Goal: Check status: Check status

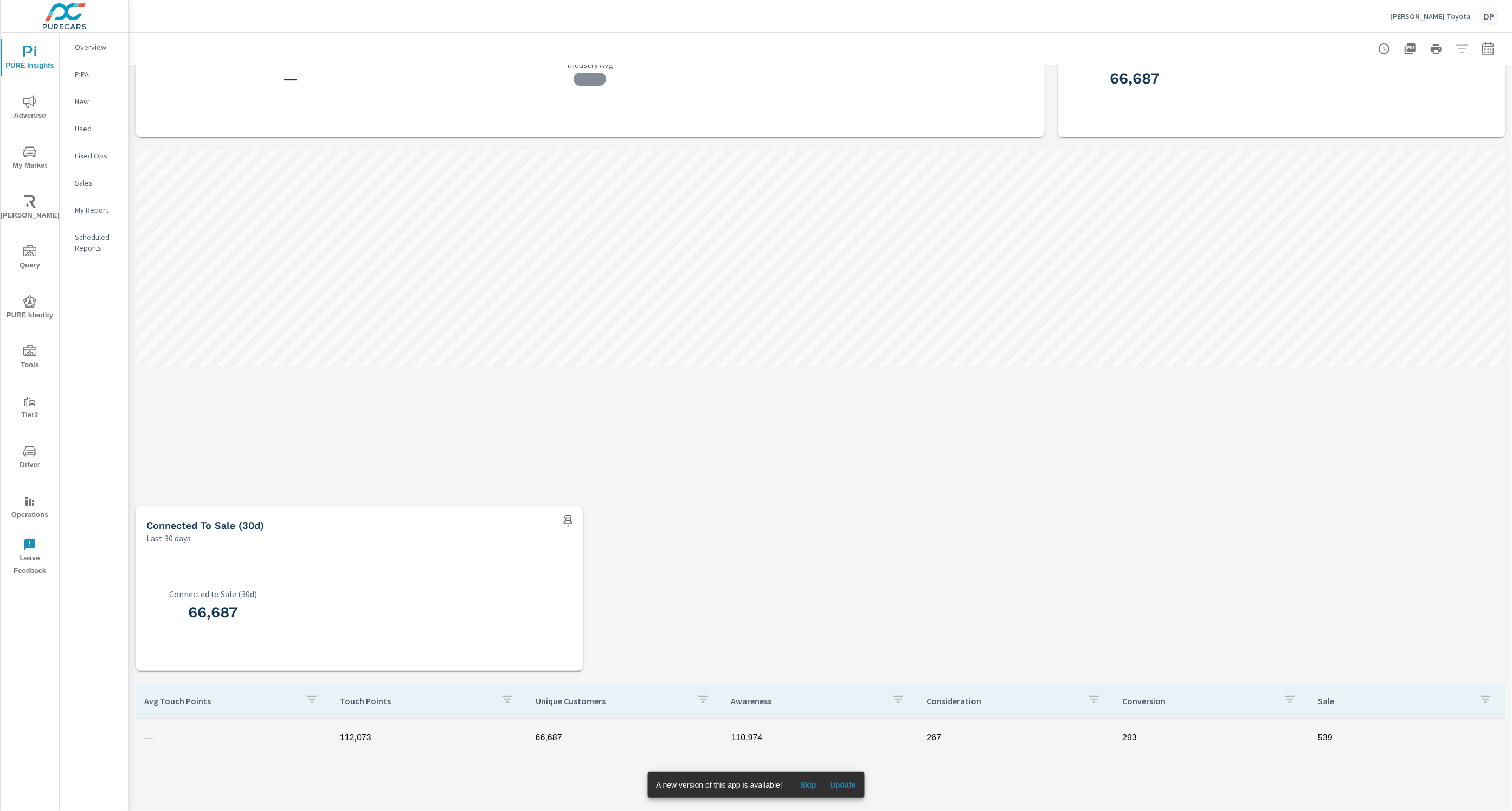
scroll to position [111, 0]
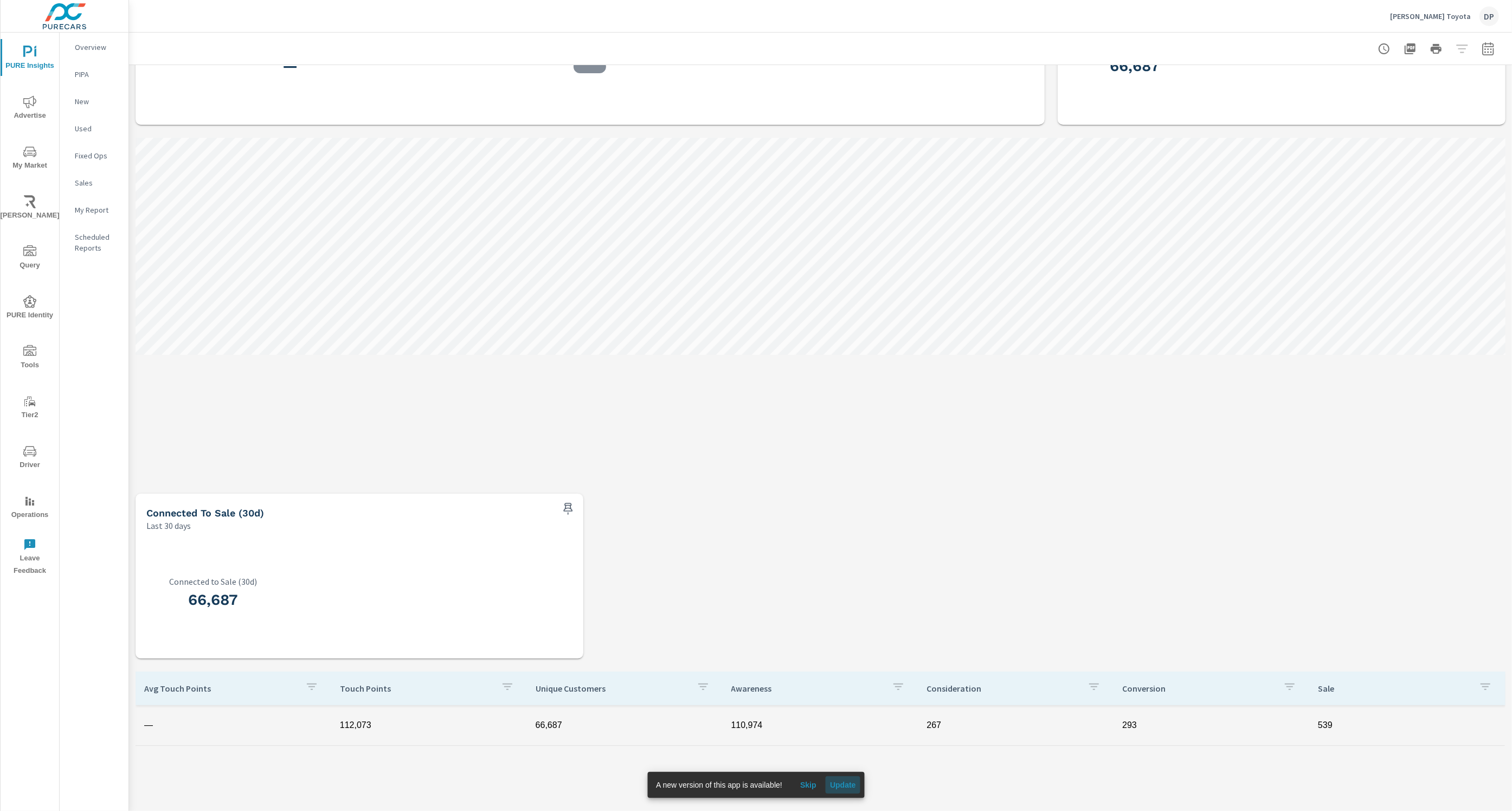
click at [847, 787] on span "Update" at bounding box center [843, 785] width 26 height 10
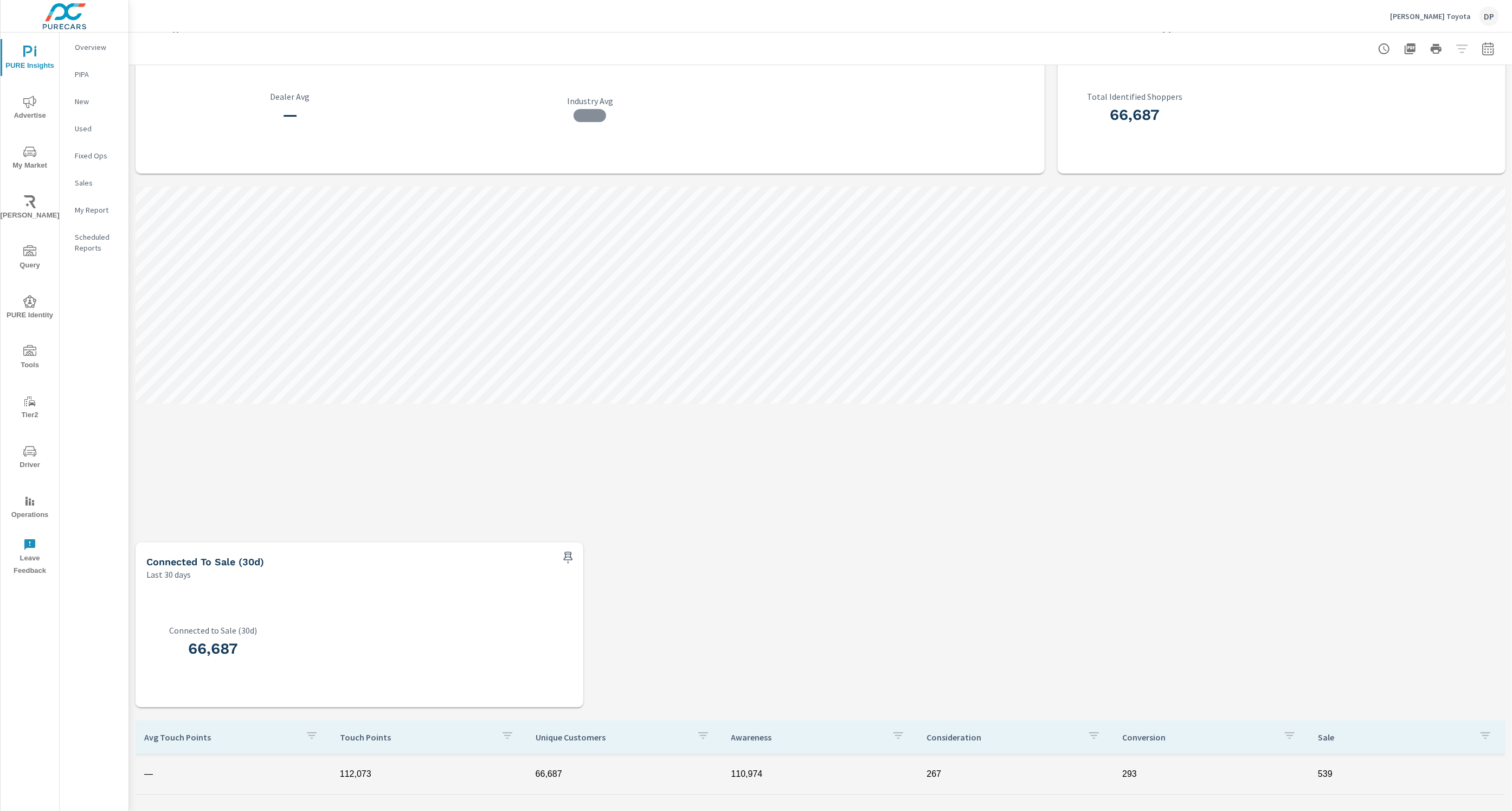
scroll to position [0, 0]
